Goal: Information Seeking & Learning: Learn about a topic

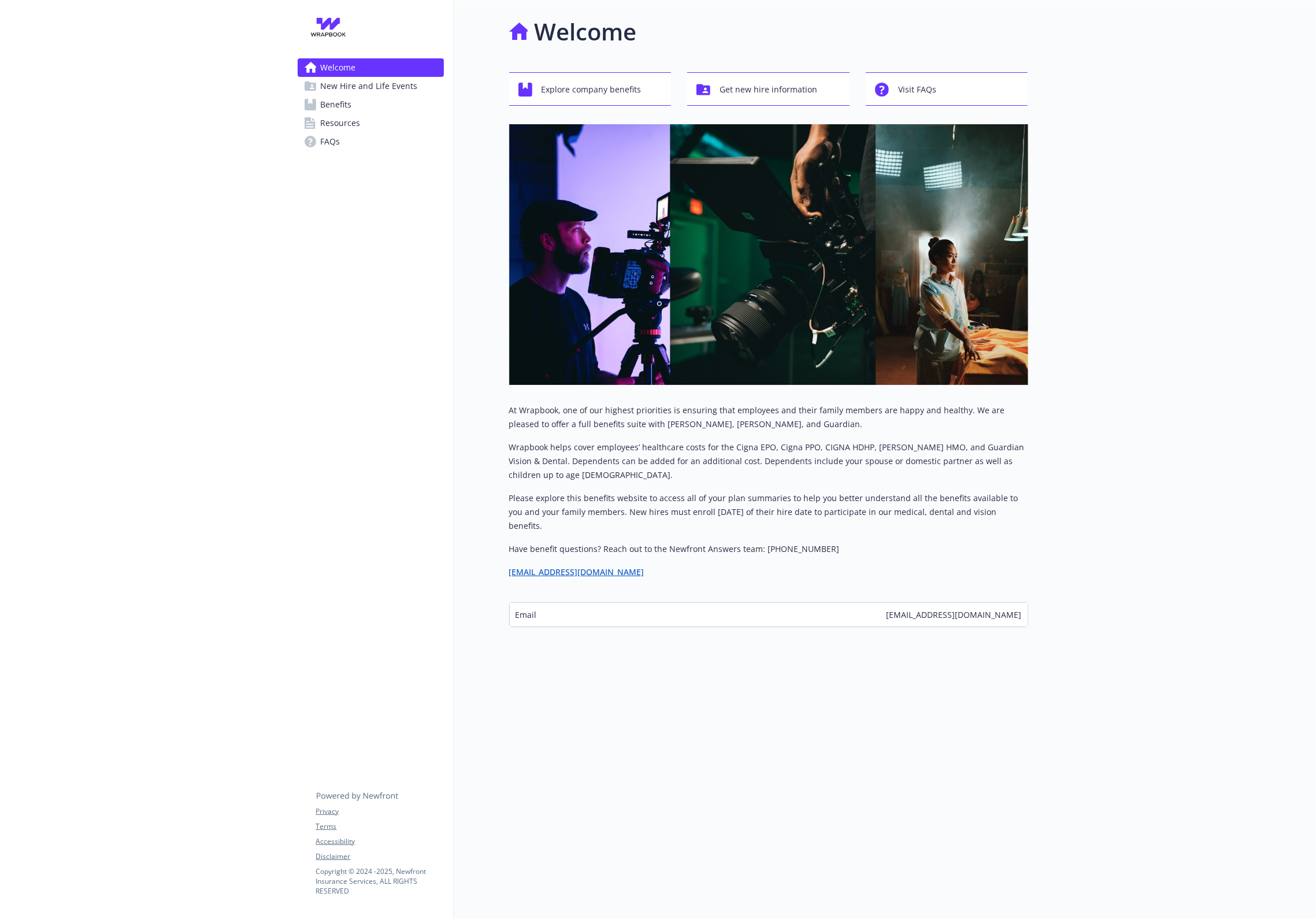
click at [365, 106] on link "Benefits" at bounding box center [371, 105] width 146 height 18
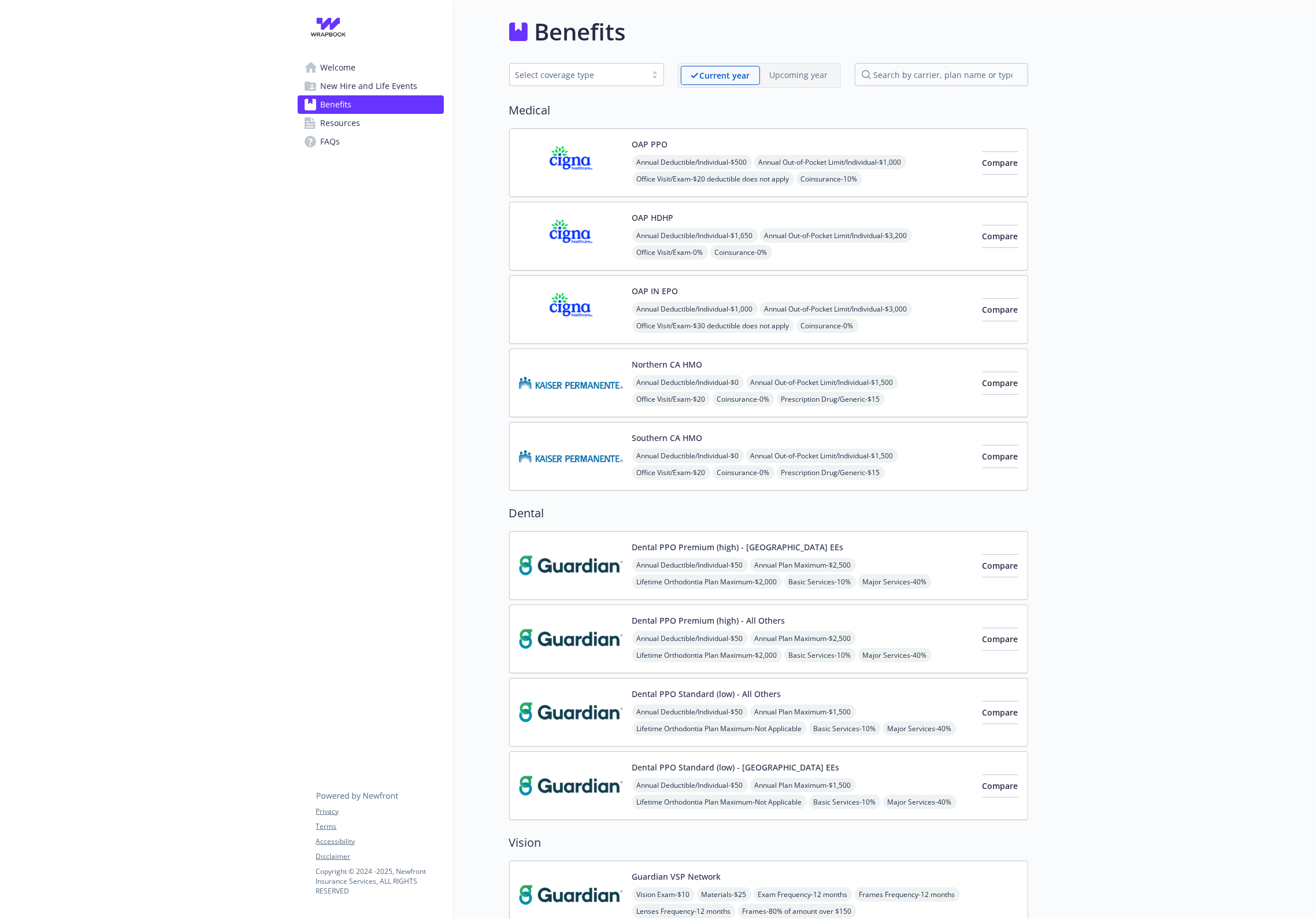
click at [551, 163] on img at bounding box center [571, 162] width 104 height 49
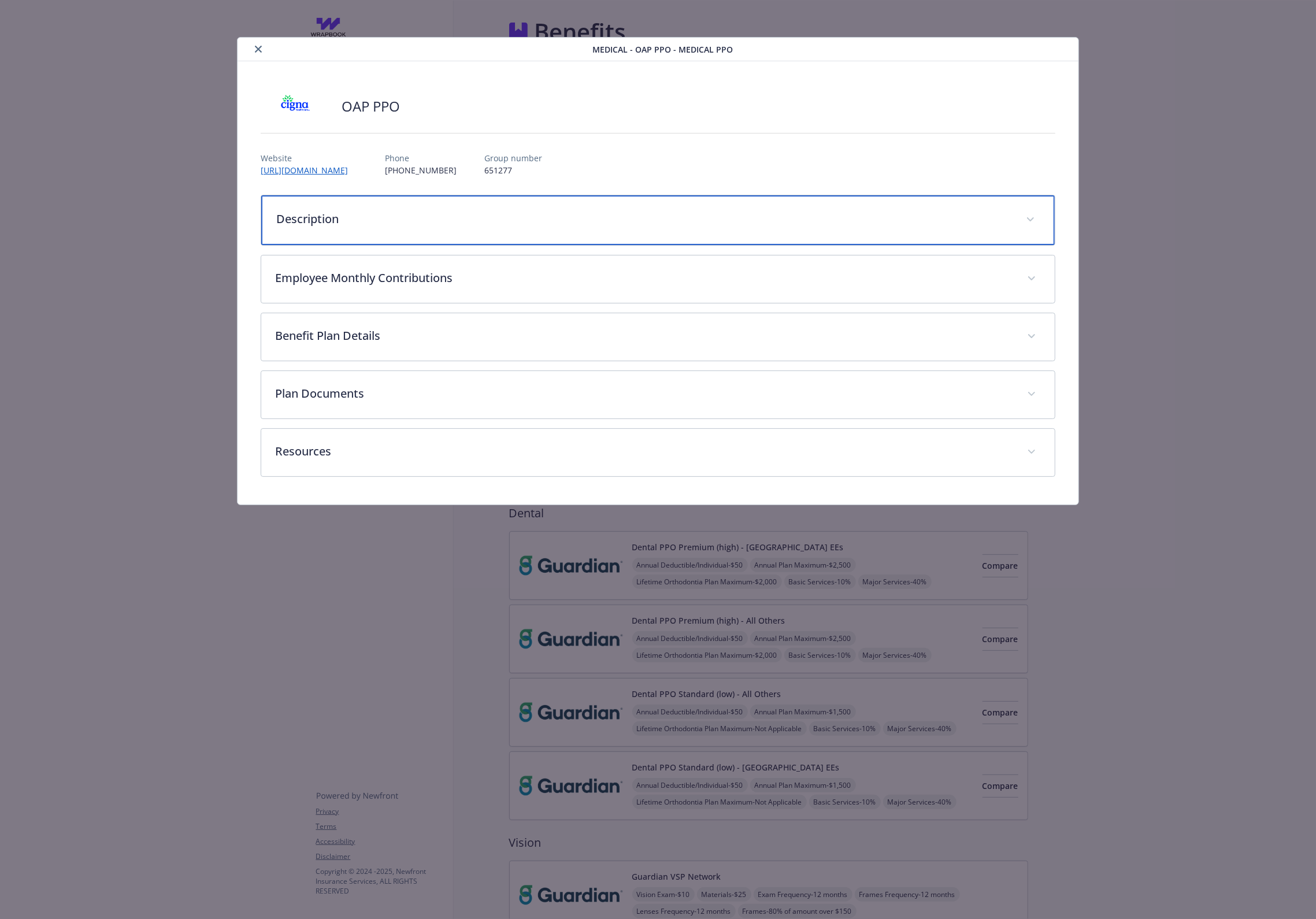
click at [439, 241] on div "Description" at bounding box center [657, 220] width 793 height 50
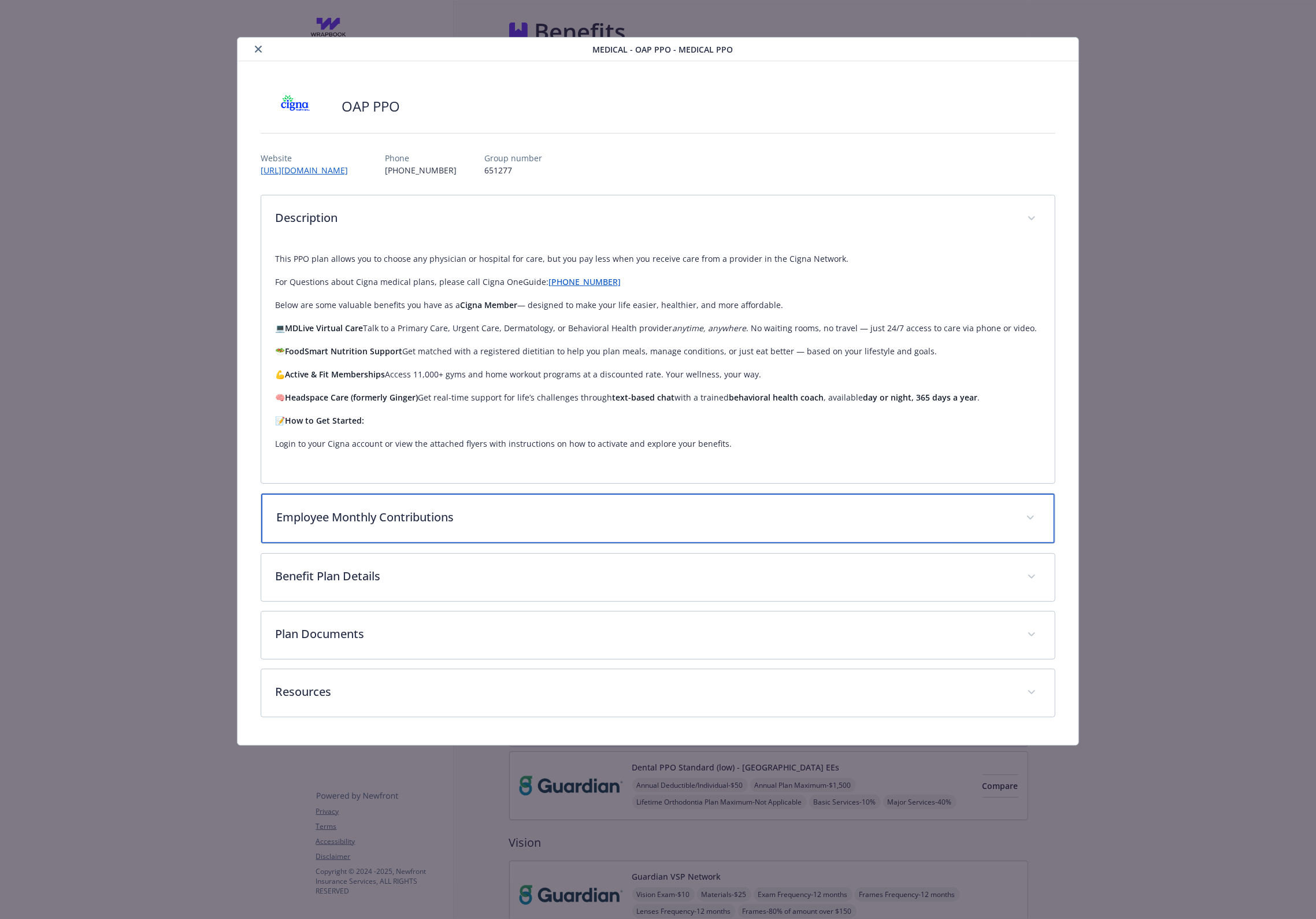
drag, startPoint x: 454, startPoint y: 534, endPoint x: 456, endPoint y: 563, distance: 29.1
click at [454, 534] on div "Employee Monthly Contributions" at bounding box center [657, 519] width 793 height 50
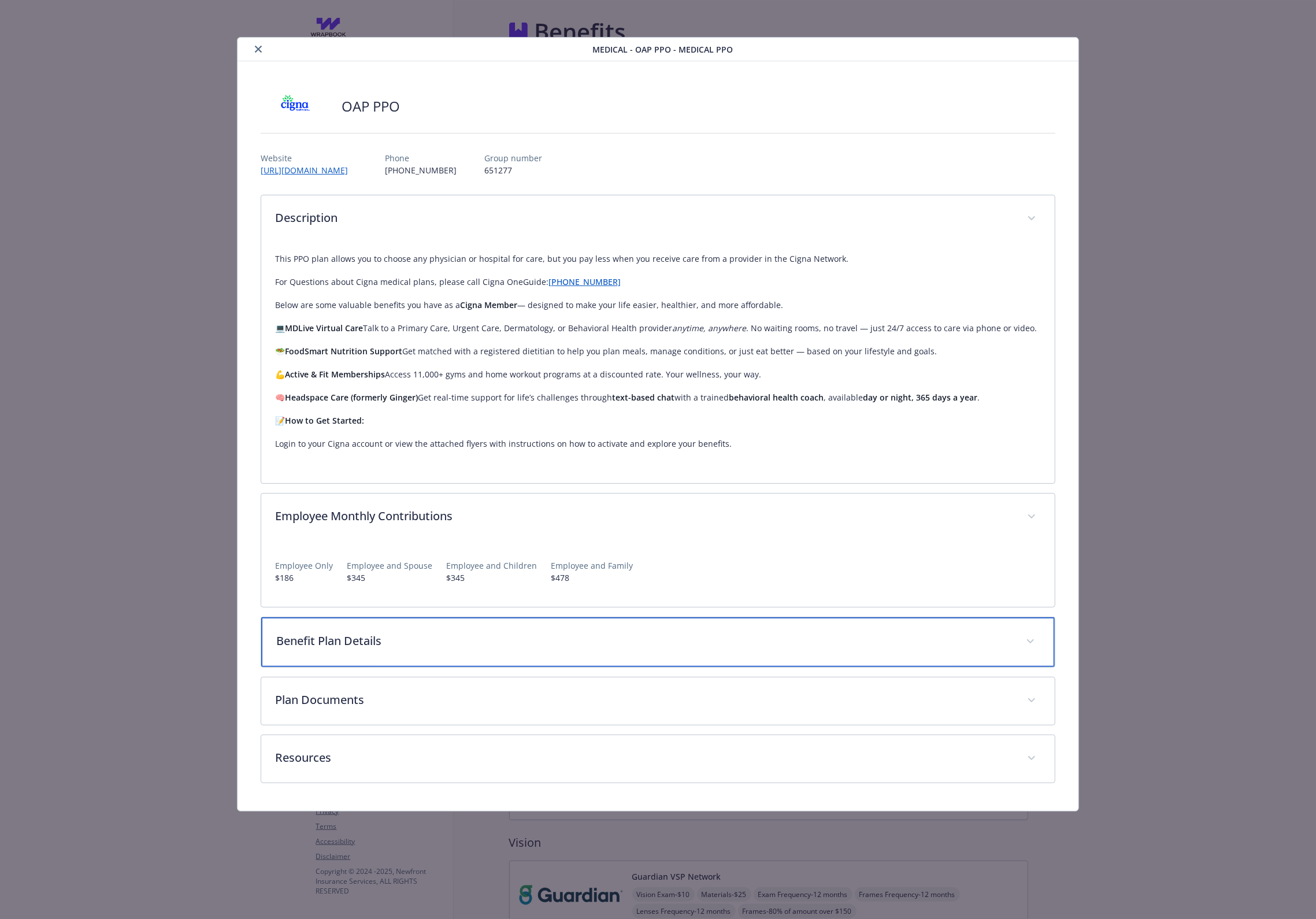
click at [458, 630] on div "Benefit Plan Details" at bounding box center [657, 642] width 793 height 50
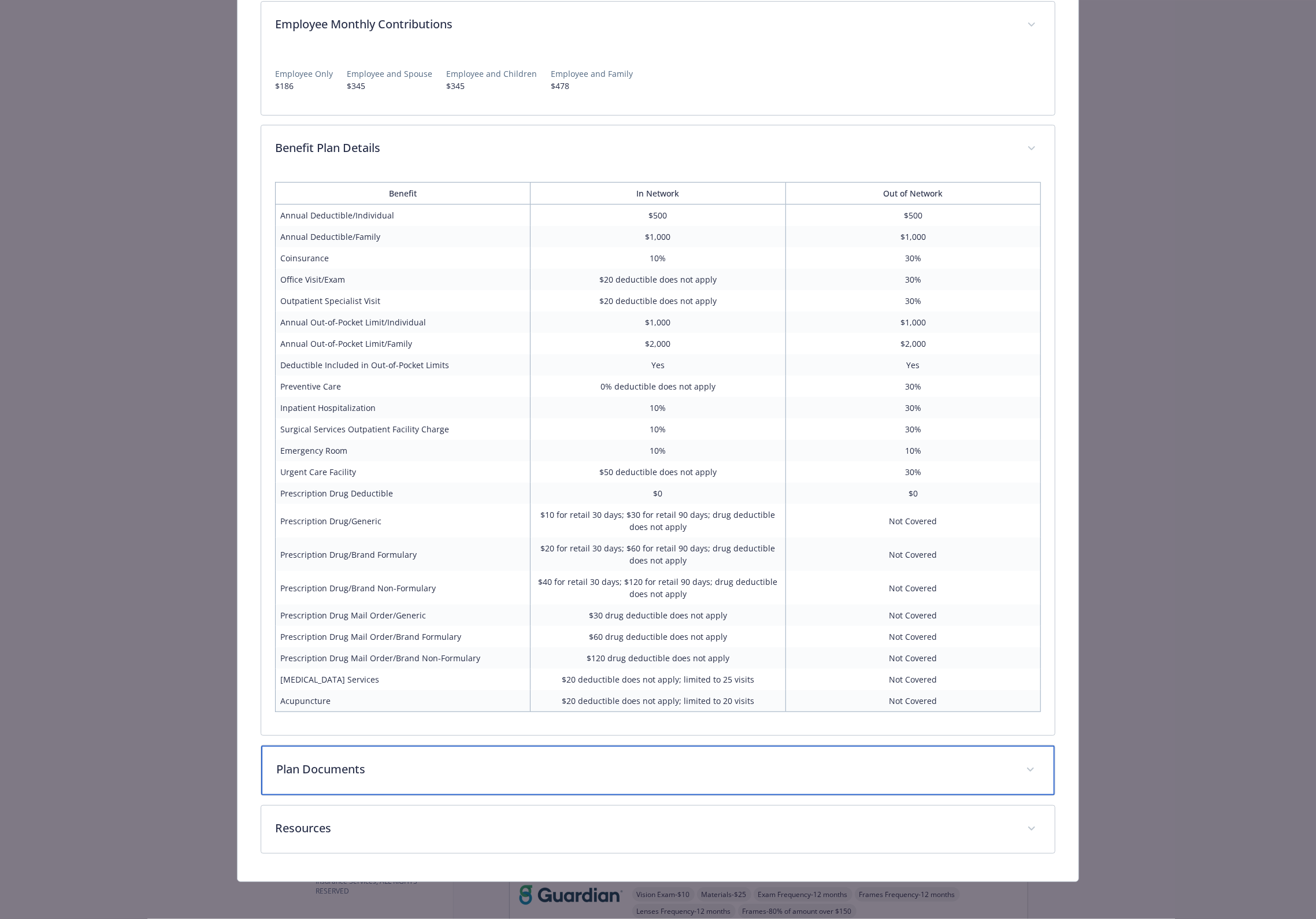
click at [466, 768] on p "Plan Documents" at bounding box center [644, 769] width 736 height 17
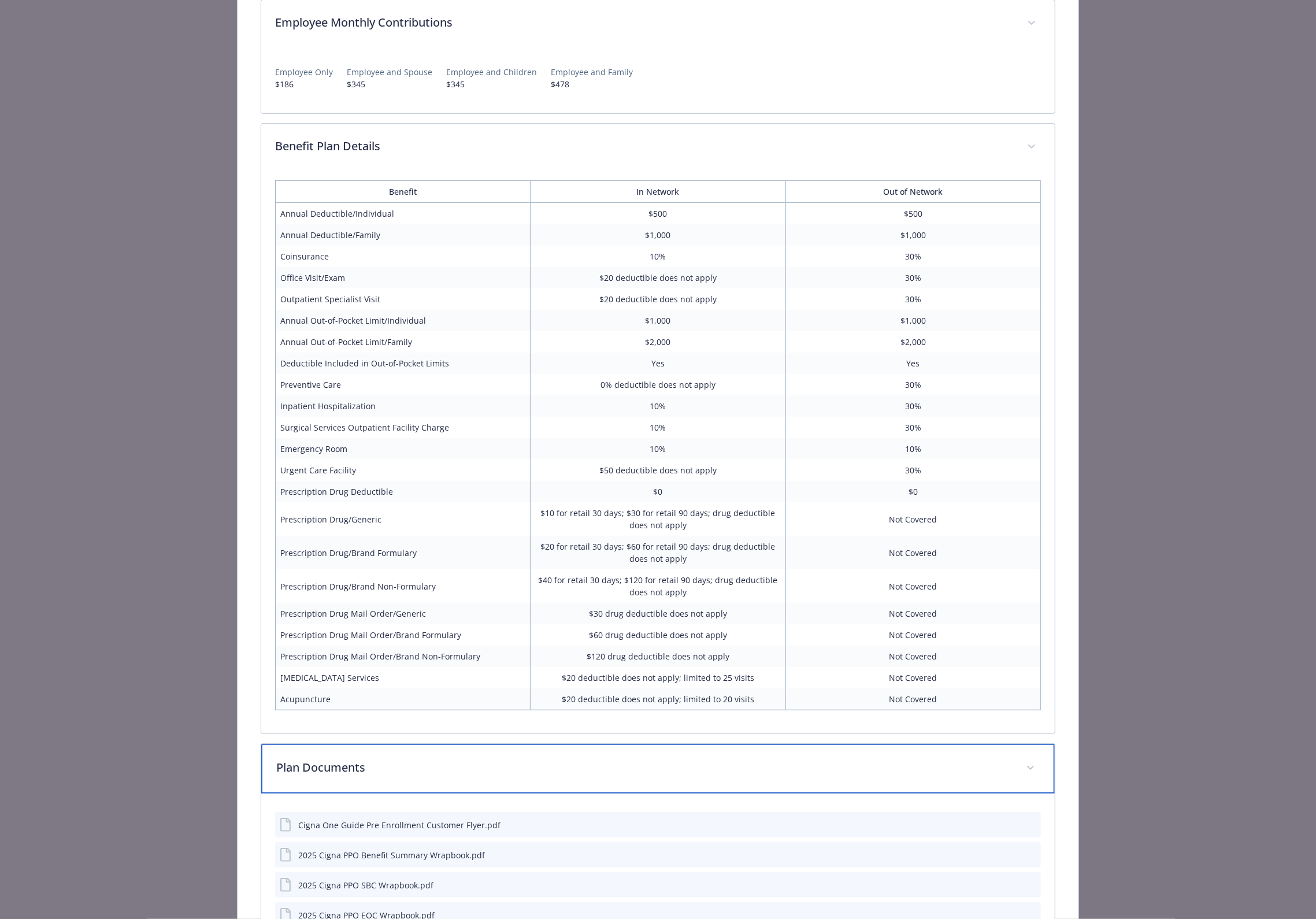
scroll to position [651, 0]
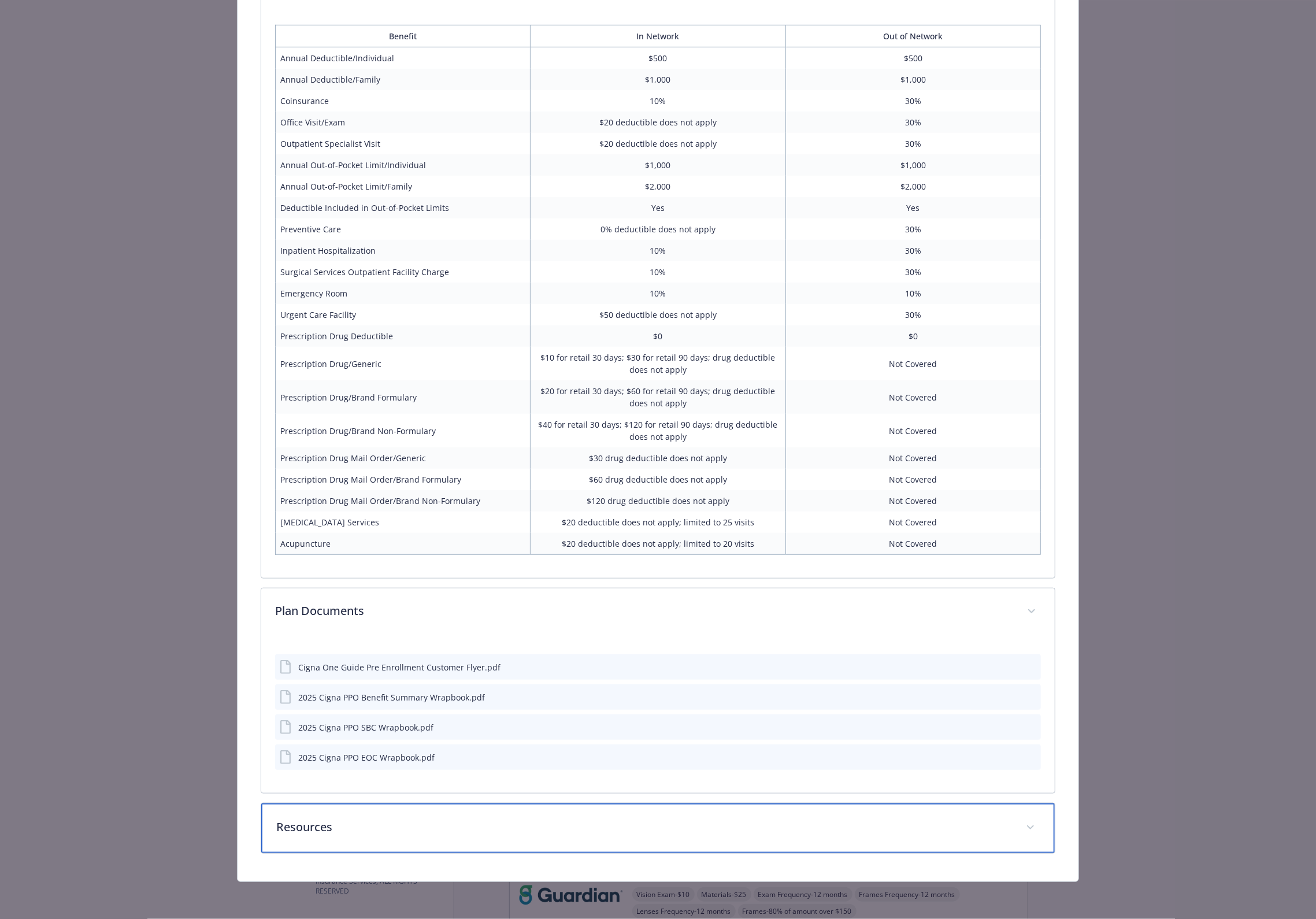
click at [452, 822] on p "Resources" at bounding box center [644, 827] width 736 height 17
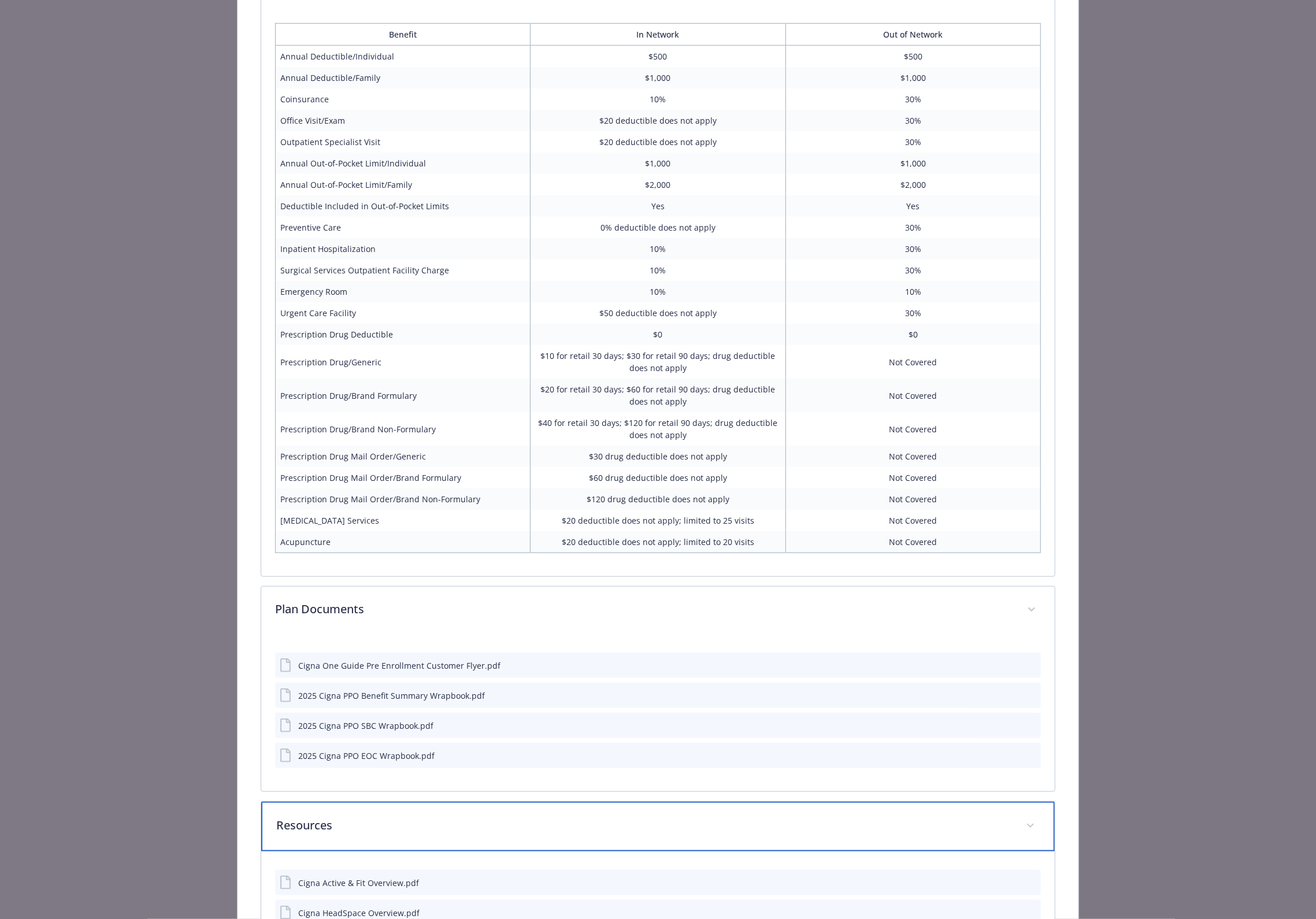
scroll to position [898, 0]
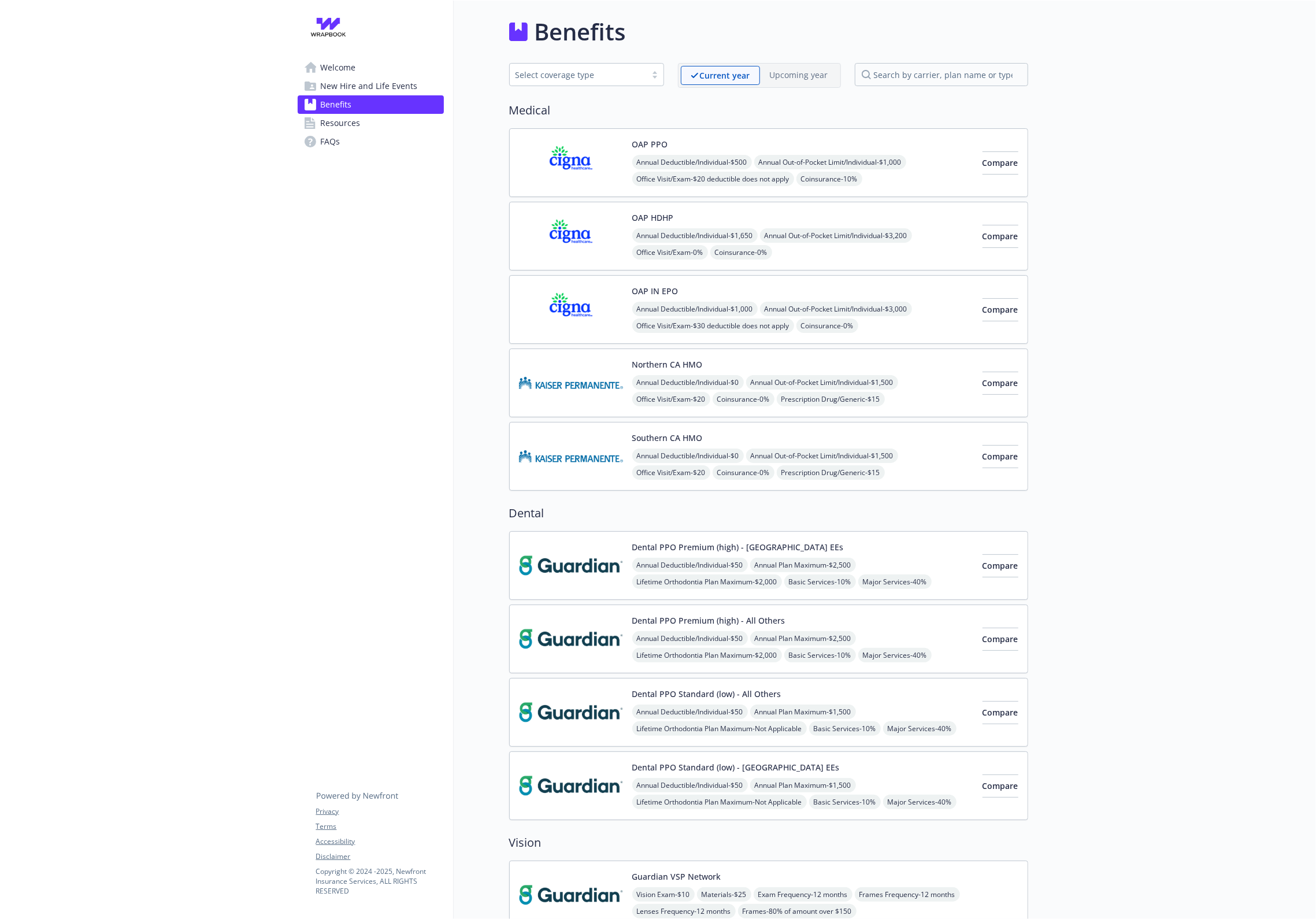
click at [573, 159] on img at bounding box center [571, 162] width 104 height 49
